Goal: Task Accomplishment & Management: Complete application form

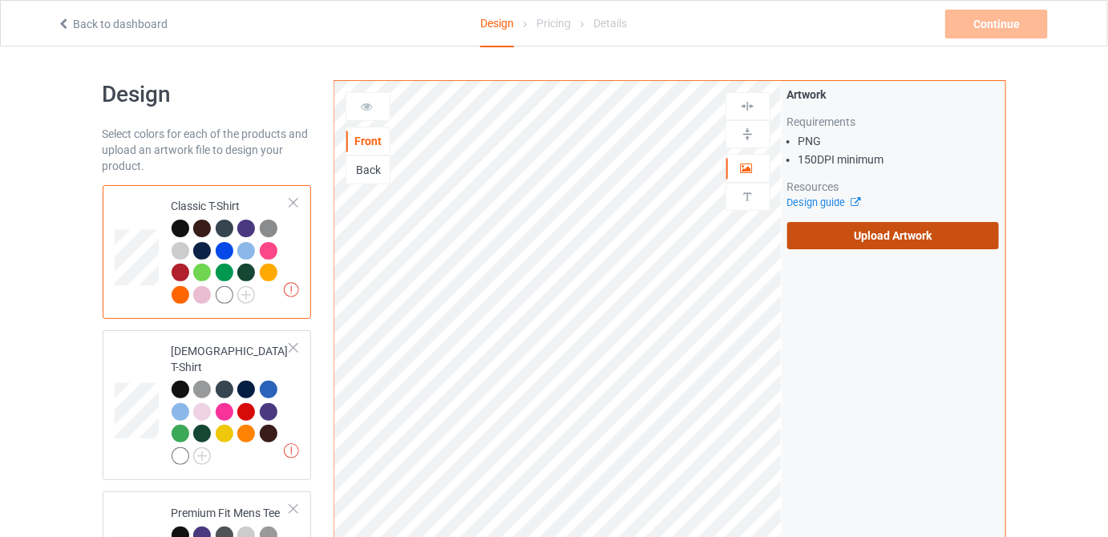
click at [870, 237] on label "Upload Artwork" at bounding box center [893, 235] width 212 height 27
click at [0, 0] on input "Upload Artwork" at bounding box center [0, 0] width 0 height 0
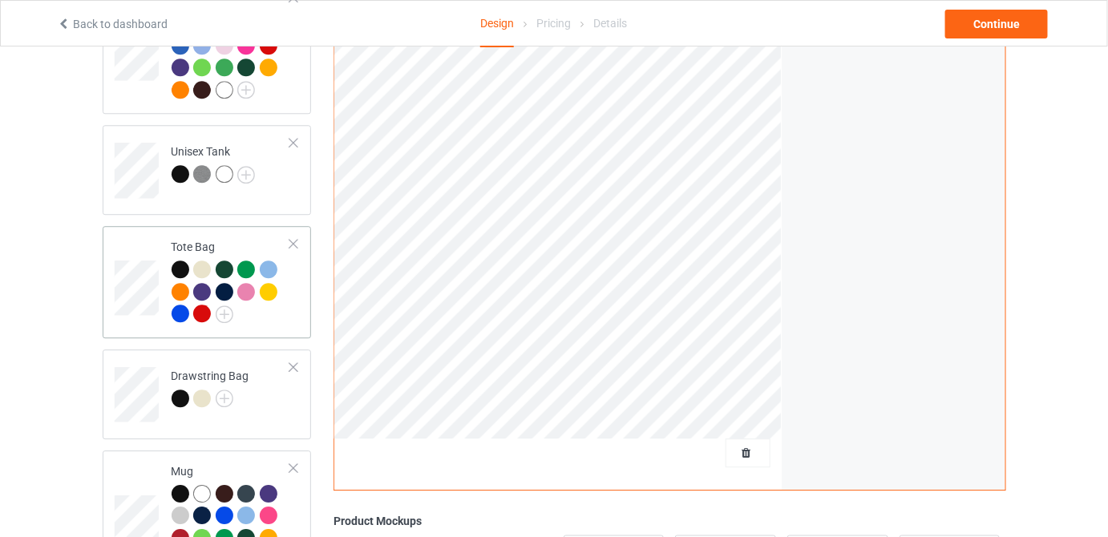
scroll to position [1327, 0]
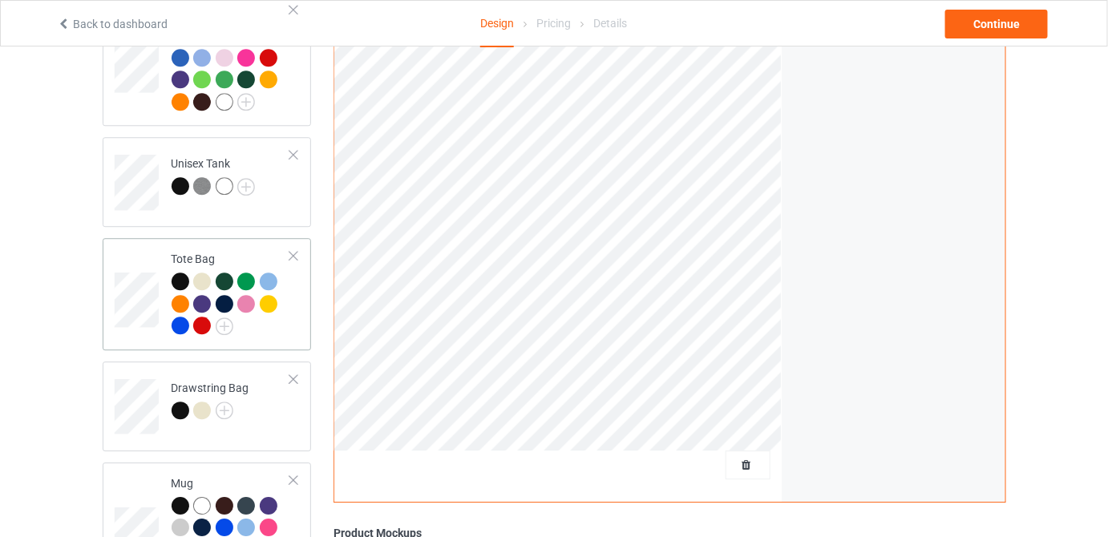
click at [282, 313] on div at bounding box center [231, 306] width 119 height 67
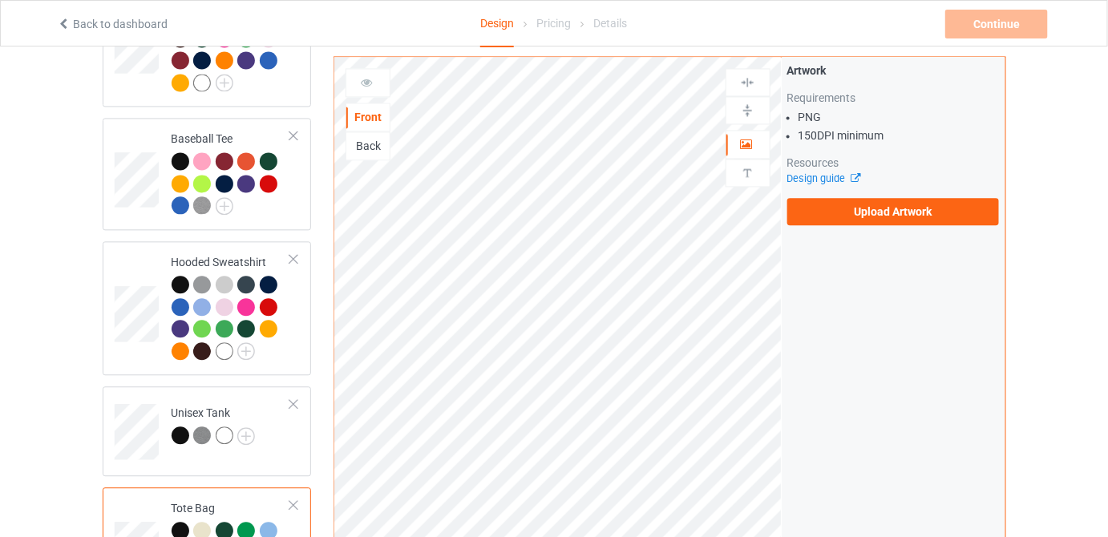
scroll to position [1036, 0]
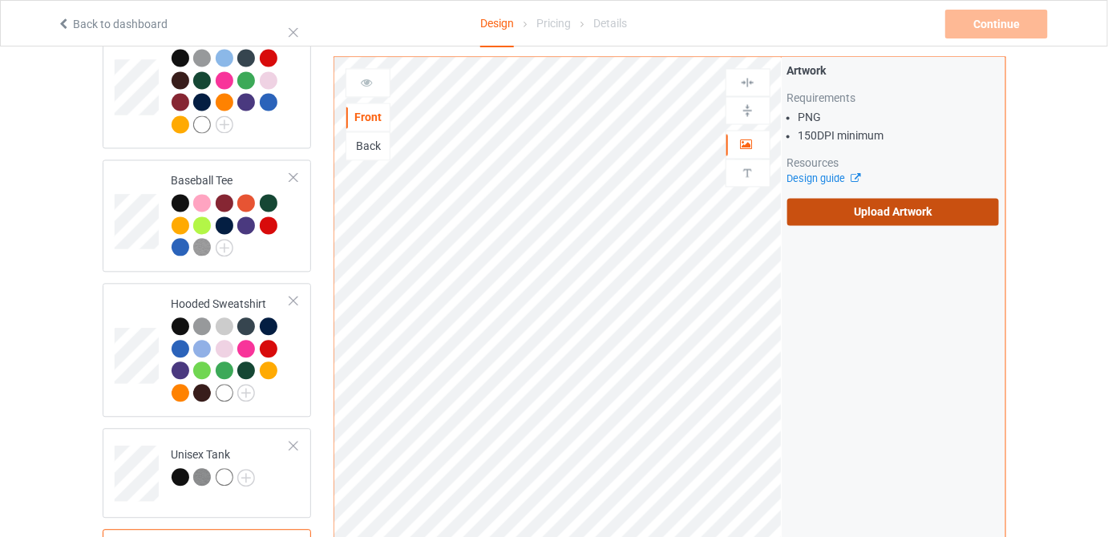
click at [860, 215] on label "Upload Artwork" at bounding box center [893, 211] width 212 height 27
click at [0, 0] on input "Upload Artwork" at bounding box center [0, 0] width 0 height 0
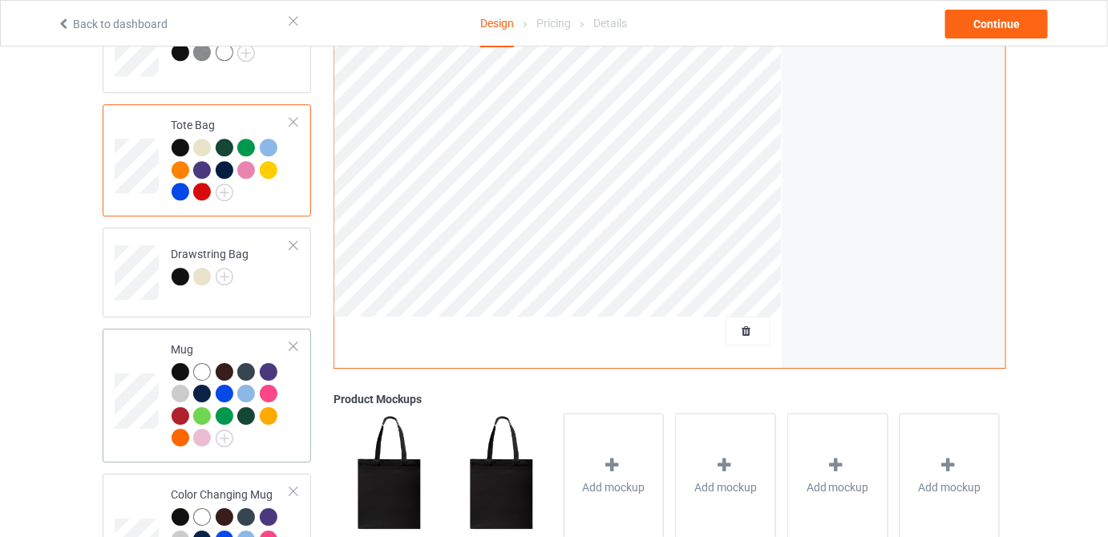
scroll to position [1473, 0]
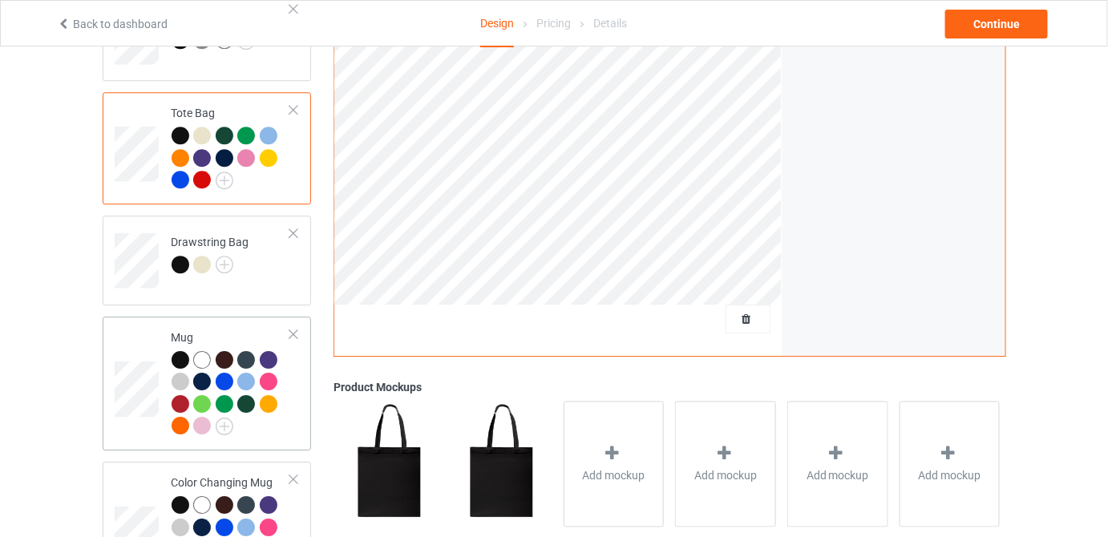
click at [236, 323] on td "Mug" at bounding box center [231, 383] width 137 height 121
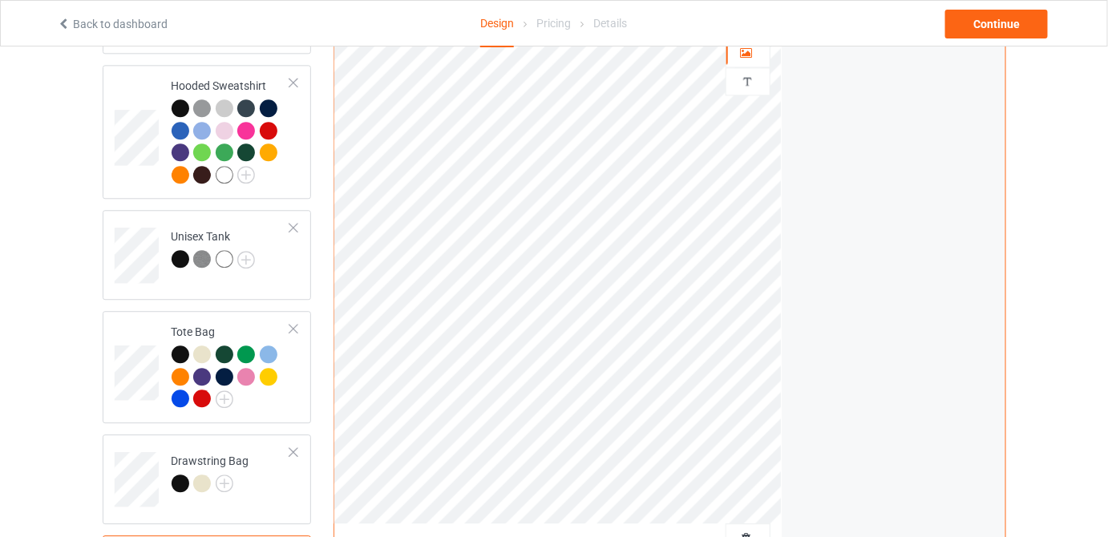
scroll to position [1108, 0]
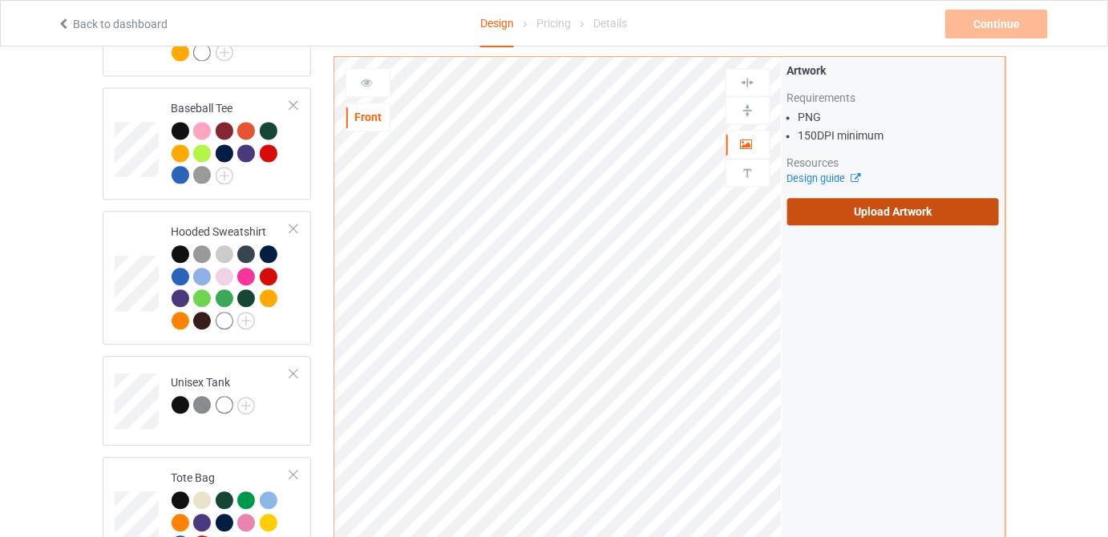
click at [936, 208] on label "Upload Artwork" at bounding box center [893, 211] width 212 height 27
click at [0, 0] on input "Upload Artwork" at bounding box center [0, 0] width 0 height 0
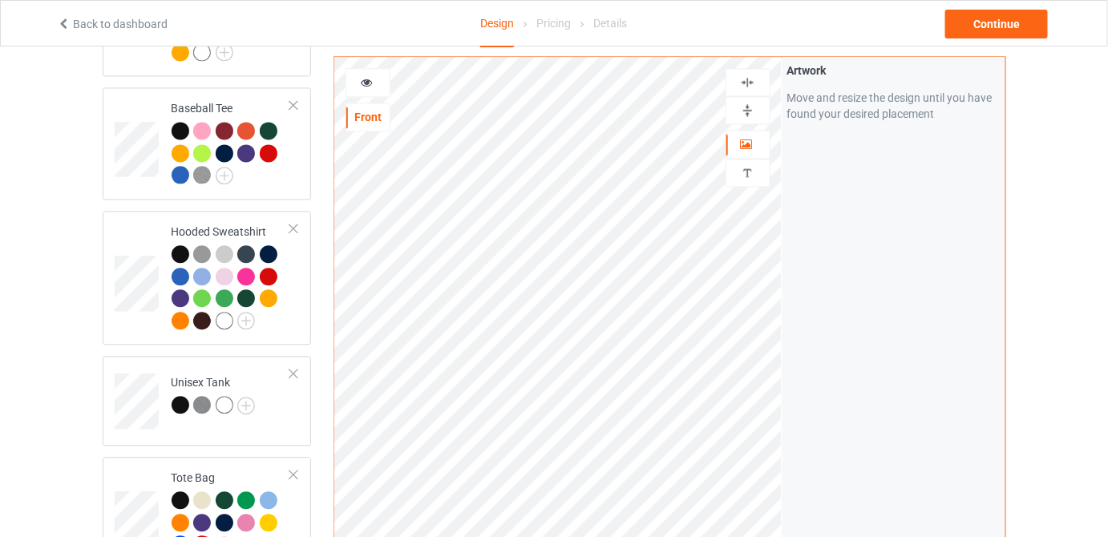
click at [745, 111] on img at bounding box center [747, 110] width 15 height 15
click at [749, 103] on img at bounding box center [747, 110] width 15 height 15
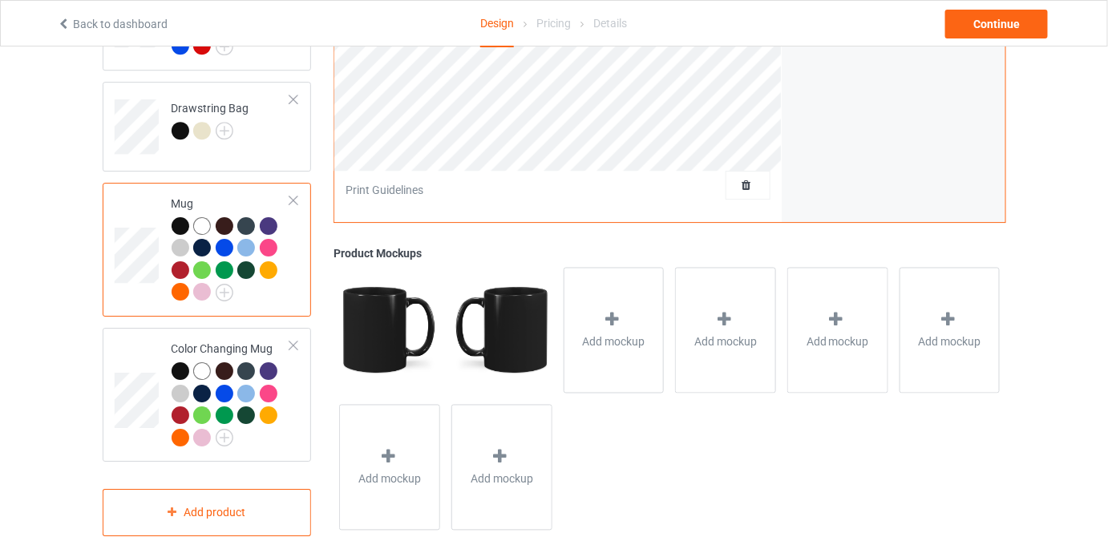
scroll to position [1619, 0]
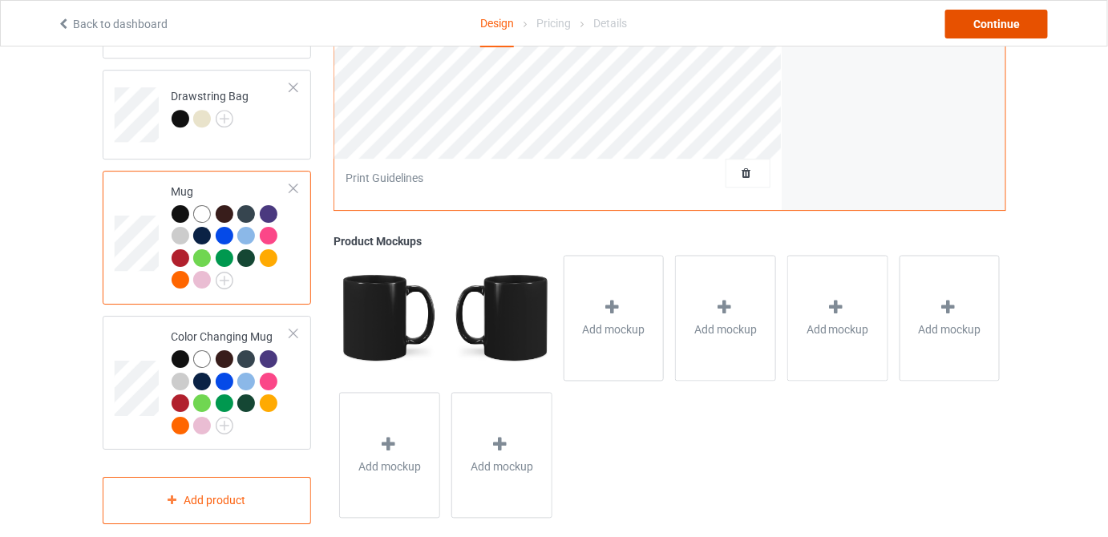
click at [983, 22] on div "Continue" at bounding box center [996, 24] width 103 height 29
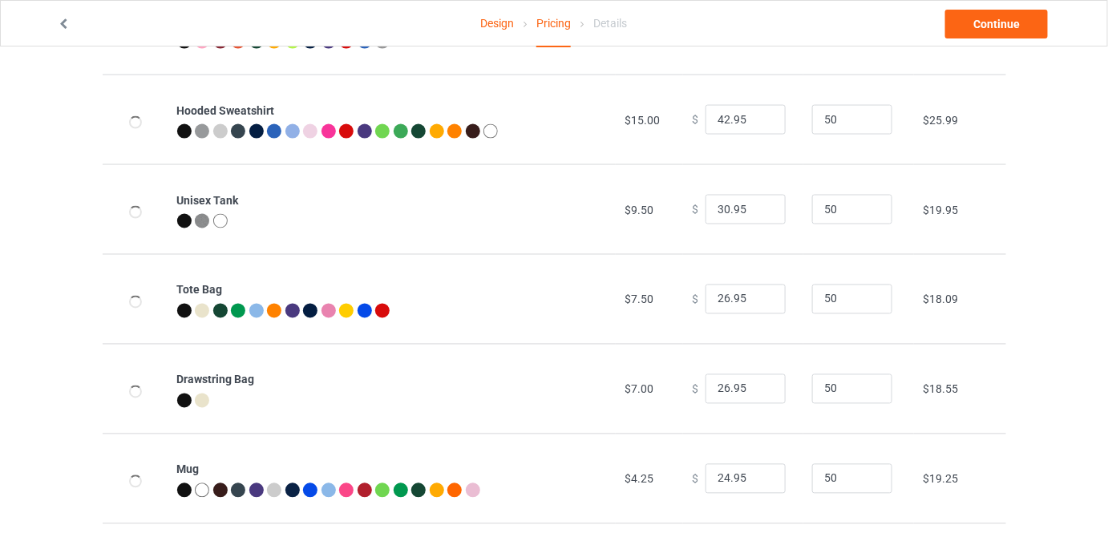
scroll to position [911, 0]
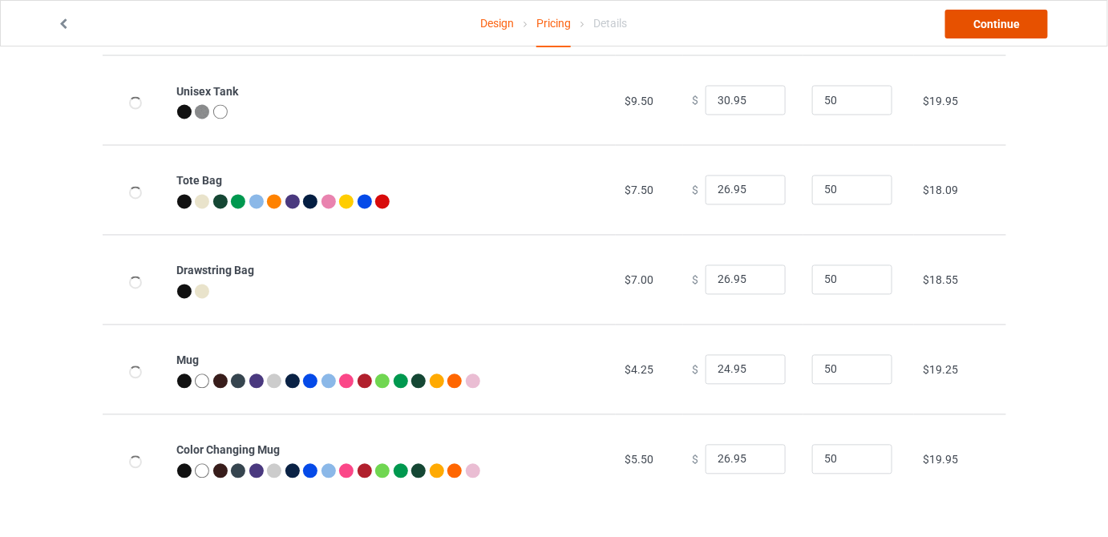
click at [1006, 26] on link "Continue" at bounding box center [996, 24] width 103 height 29
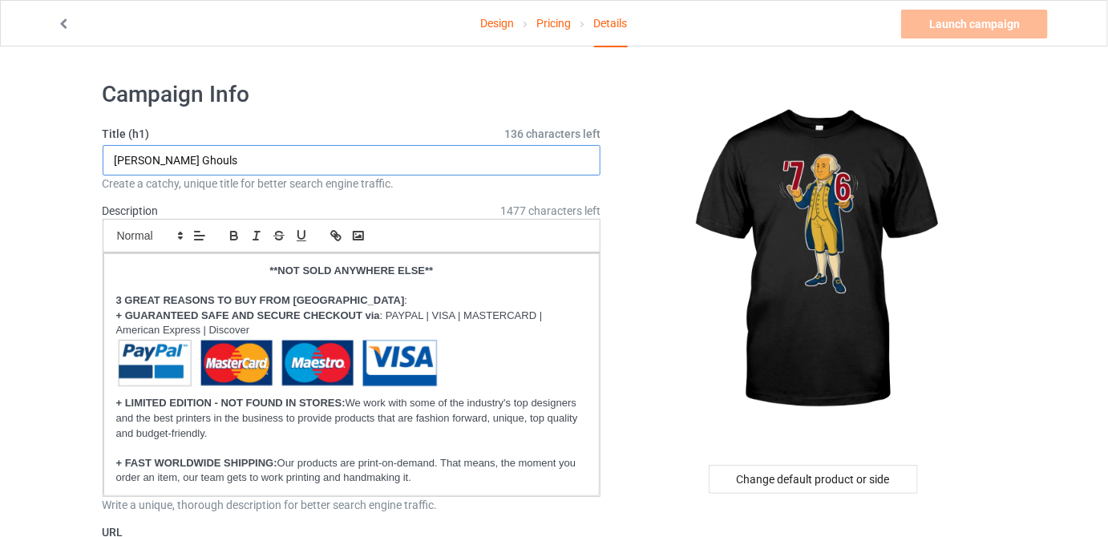
drag, startPoint x: 292, startPoint y: 160, endPoint x: 42, endPoint y: 152, distance: 250.3
paste input "MakeHistoryFun Original 6-7 7-6 [PERSON_NAME][US_STATE]"
drag, startPoint x: 200, startPoint y: 163, endPoint x: 240, endPoint y: 167, distance: 40.3
click at [240, 167] on input "MakeHistoryFun Original 6-7 7-6 [PERSON_NAME][US_STATE]" at bounding box center [352, 160] width 499 height 30
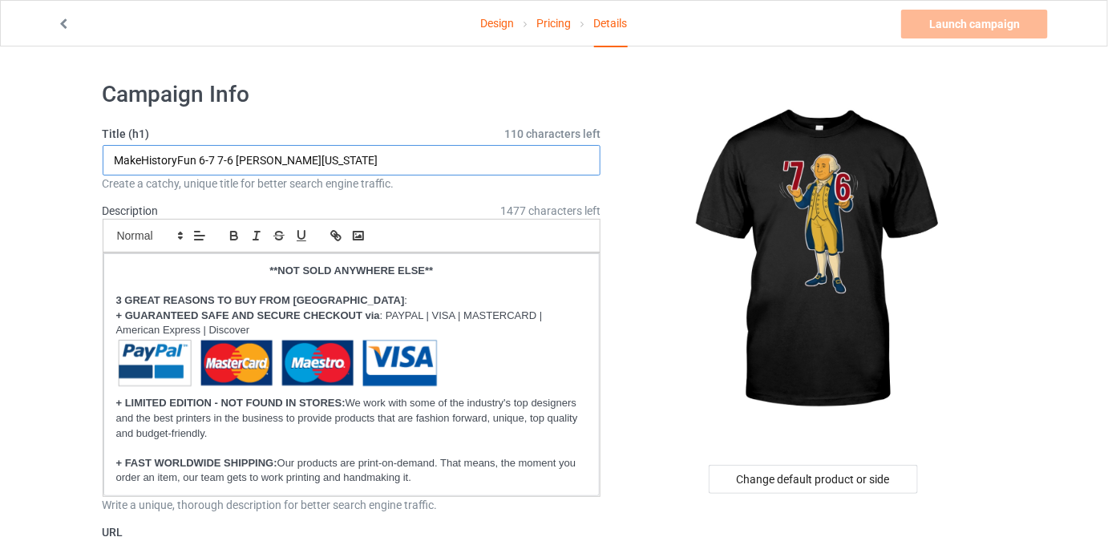
drag, startPoint x: 235, startPoint y: 162, endPoint x: 407, endPoint y: 172, distance: 172.6
click at [407, 172] on input "MakeHistoryFun 6-7 7-6 [PERSON_NAME][US_STATE]" at bounding box center [352, 160] width 499 height 30
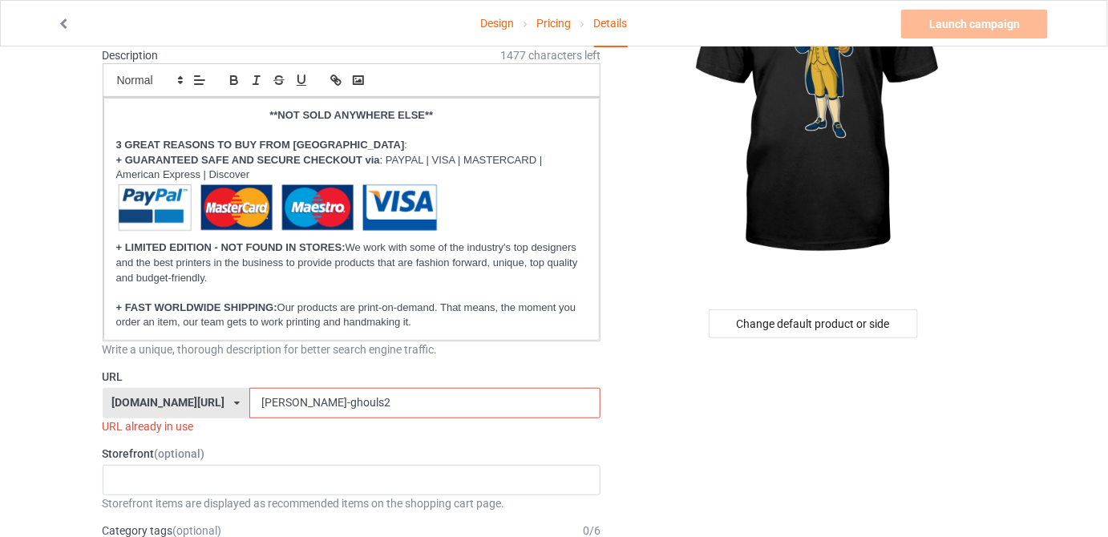
scroll to position [218, 0]
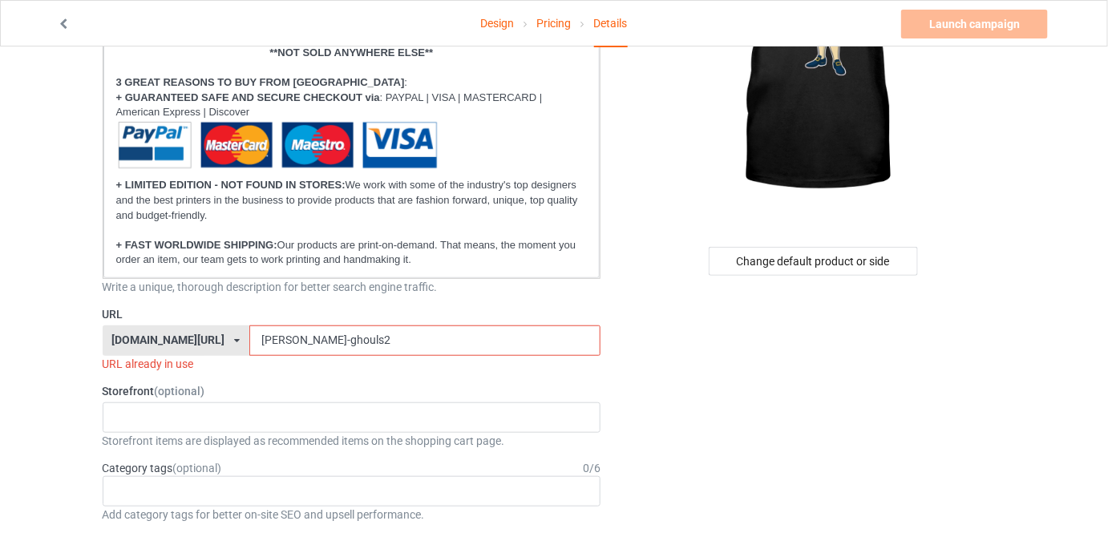
type input "MakeHistoryFun 6-7 7-6"
drag, startPoint x: 340, startPoint y: 343, endPoint x: 219, endPoint y: 342, distance: 121.1
click at [219, 342] on div "[DOMAIN_NAME][URL] [DOMAIN_NAME][URL] [DOMAIN_NAME][URL] 61df7d81cb8abe00337b6a…" at bounding box center [352, 341] width 499 height 30
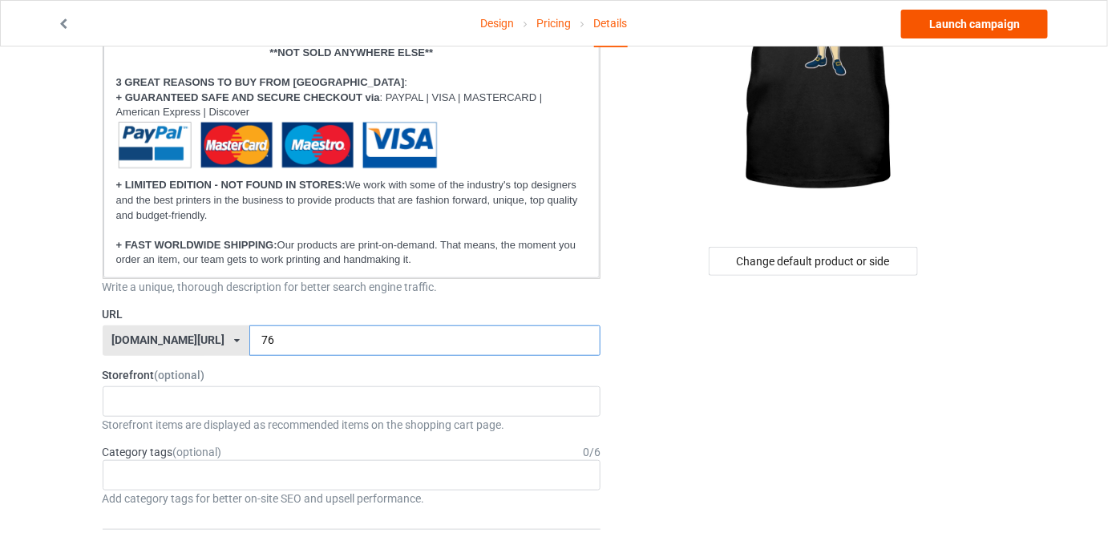
type input "76"
click at [959, 28] on link "Launch campaign" at bounding box center [974, 24] width 147 height 29
